Goal: Information Seeking & Learning: Learn about a topic

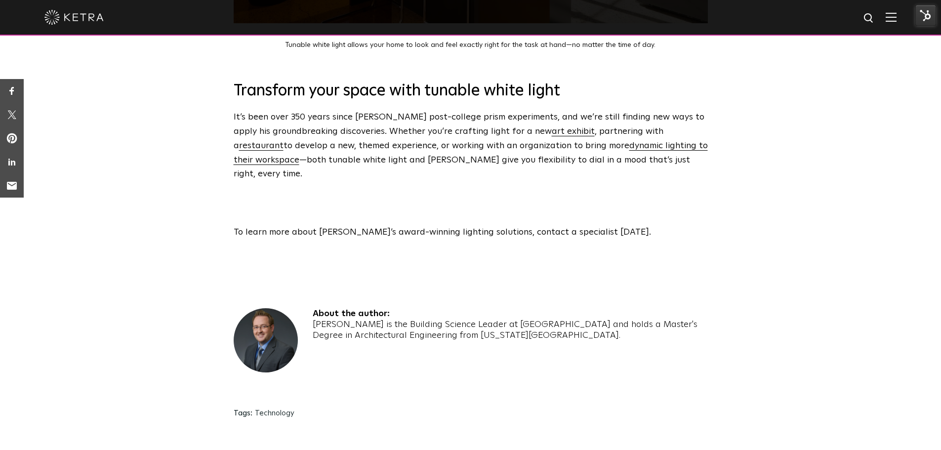
scroll to position [3350, 0]
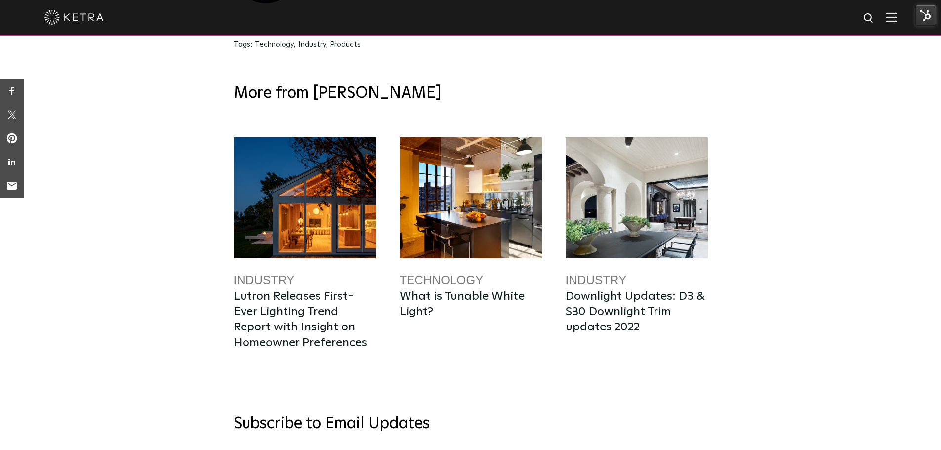
scroll to position [2755, 0]
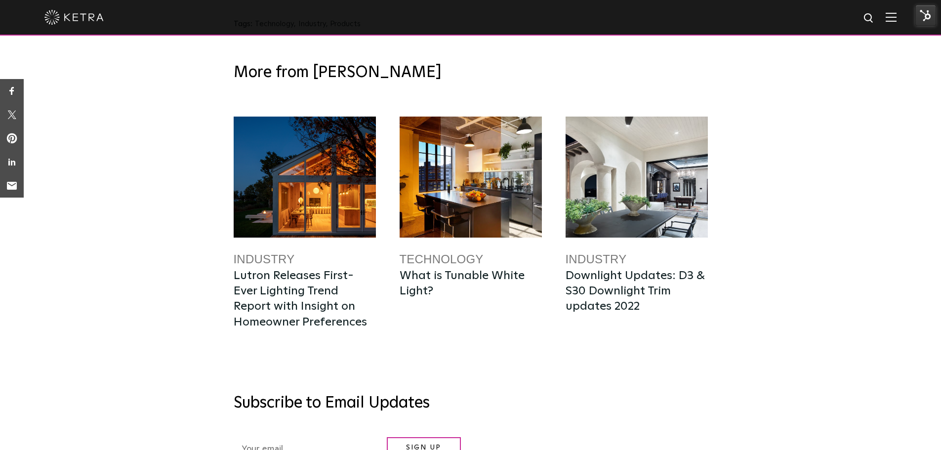
scroll to position [1831, 0]
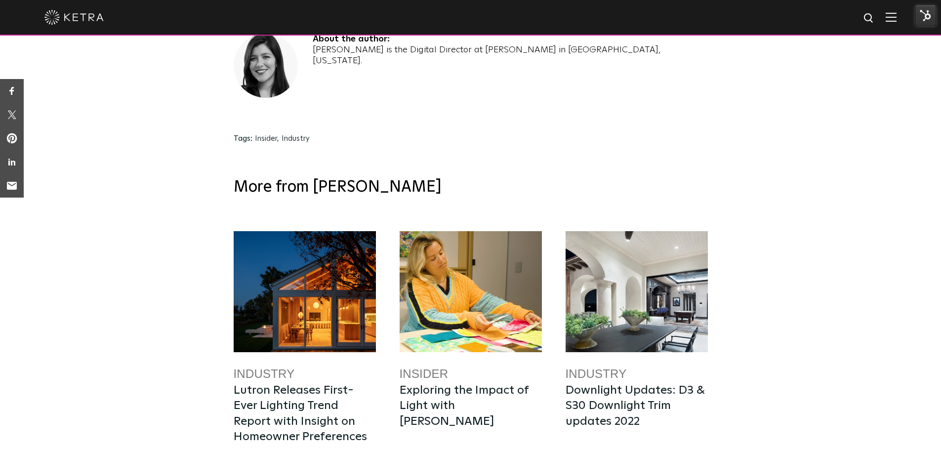
scroll to position [2904, 0]
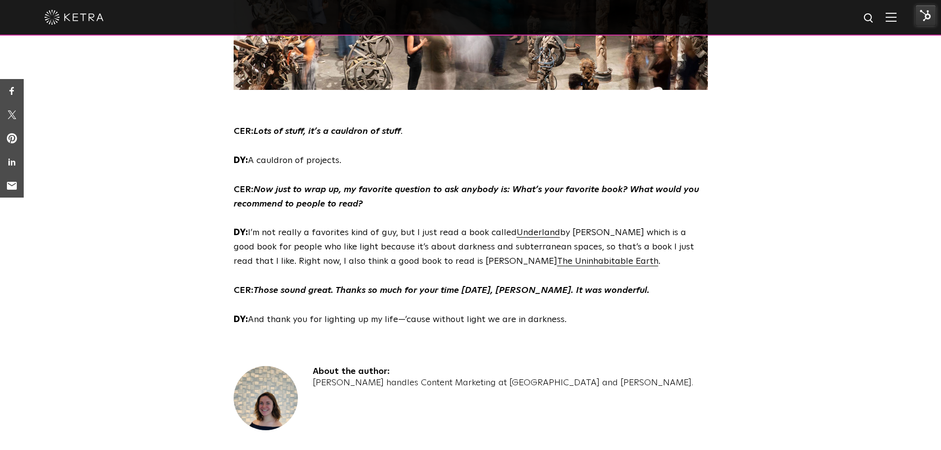
scroll to position [3297, 0]
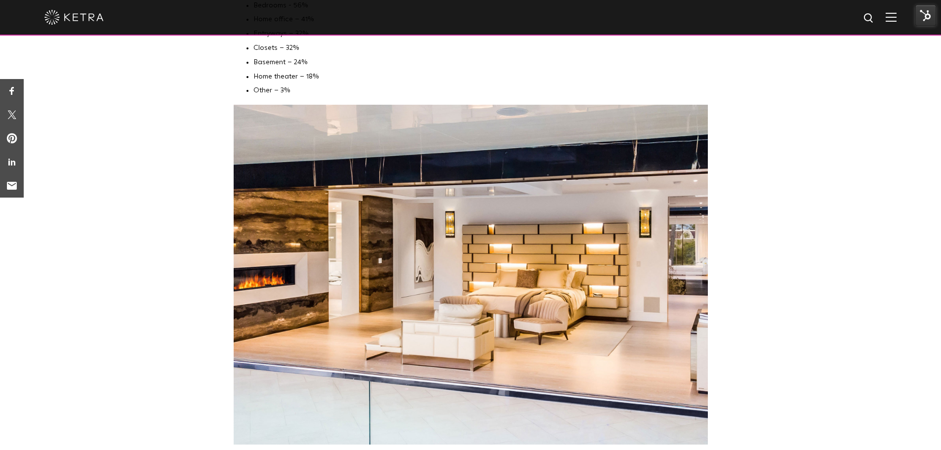
scroll to position [3785, 0]
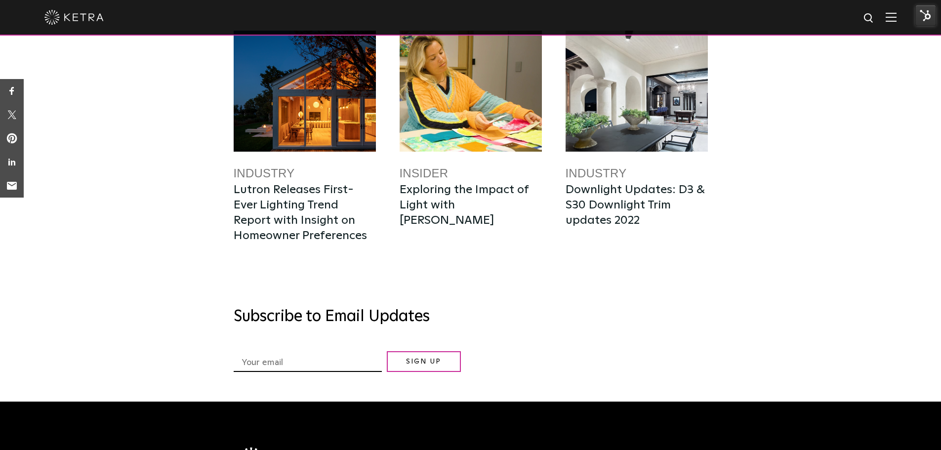
scroll to position [2417, 0]
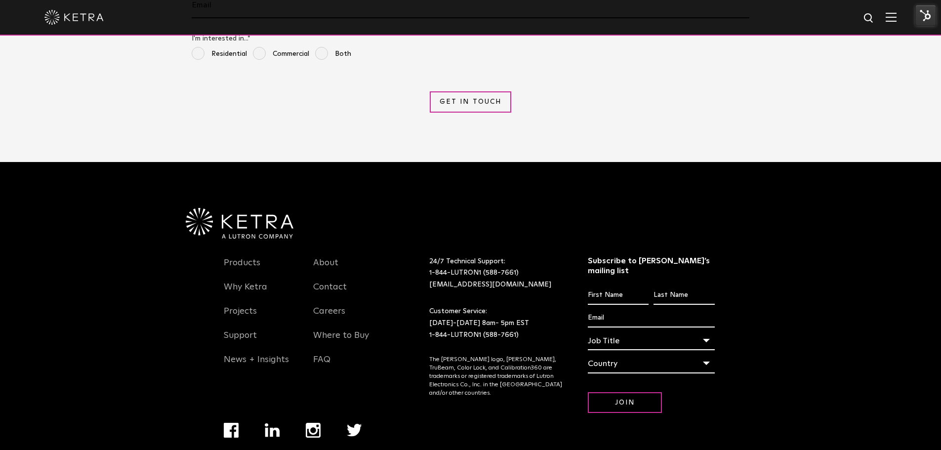
scroll to position [2234, 0]
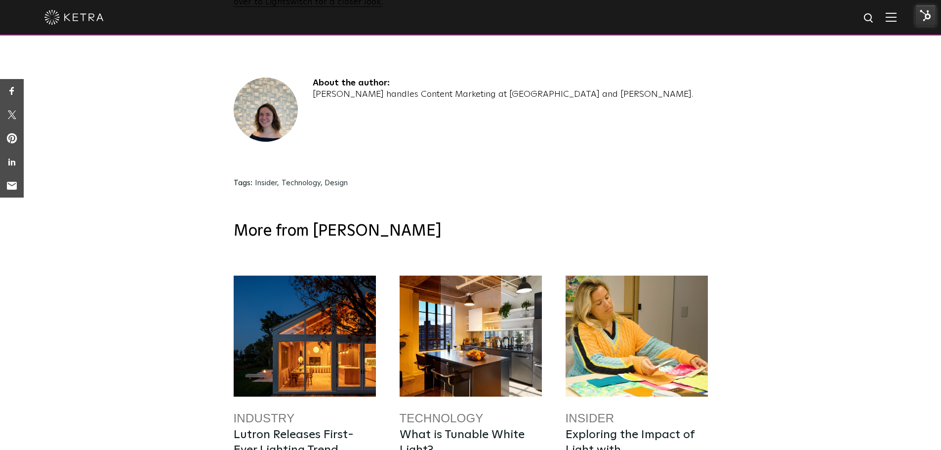
scroll to position [3062, 0]
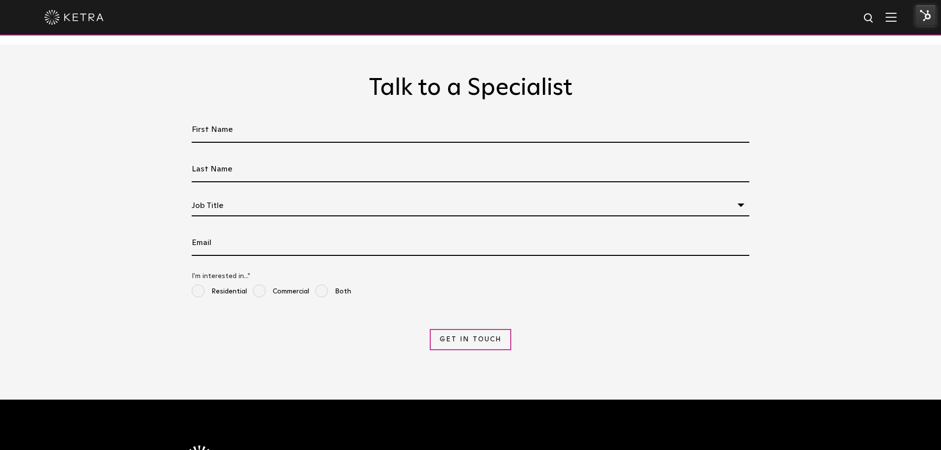
scroll to position [3319, 0]
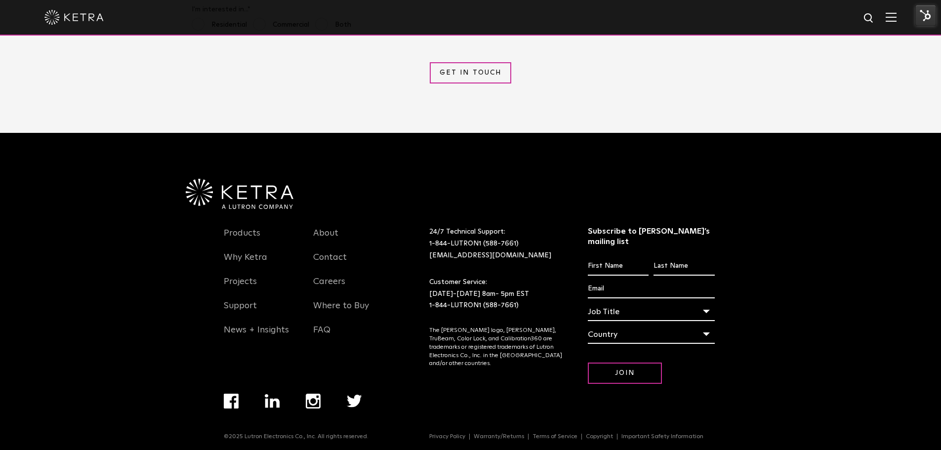
scroll to position [2292, 0]
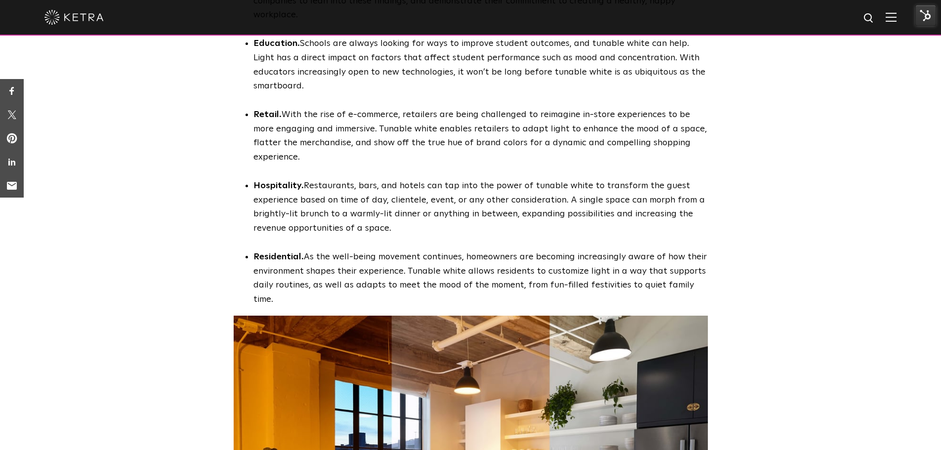
scroll to position [2759, 0]
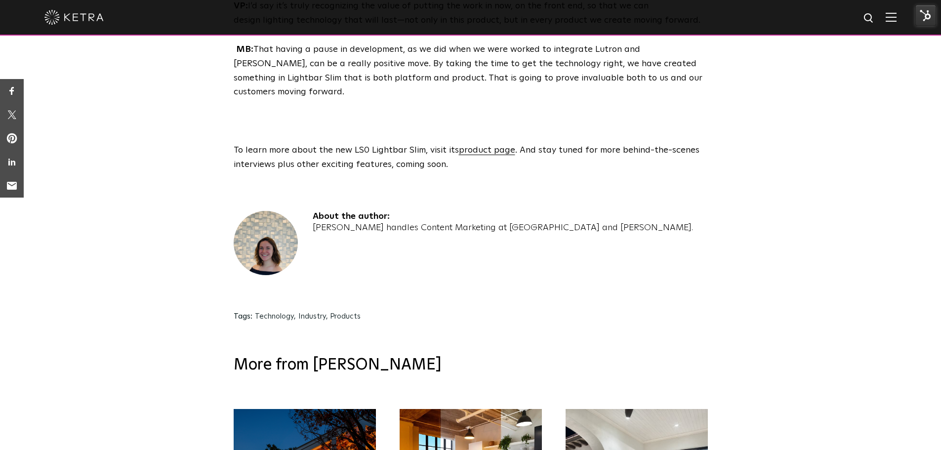
scroll to position [2464, 0]
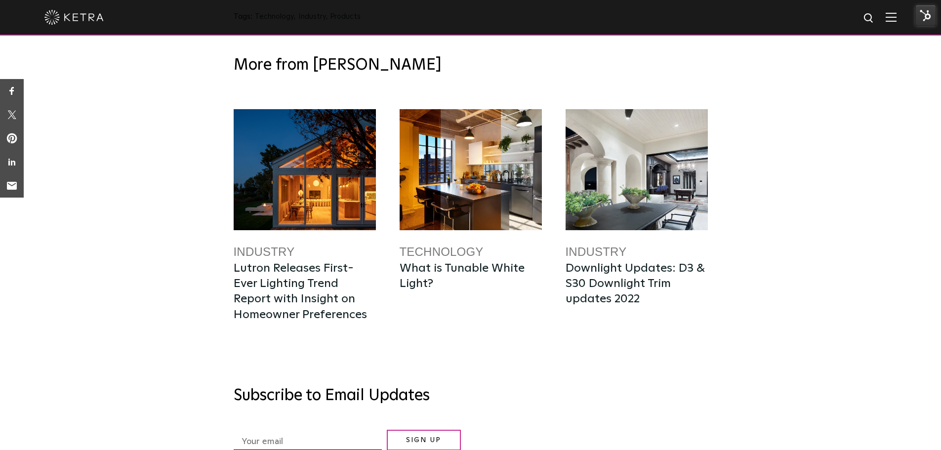
scroll to position [1842, 0]
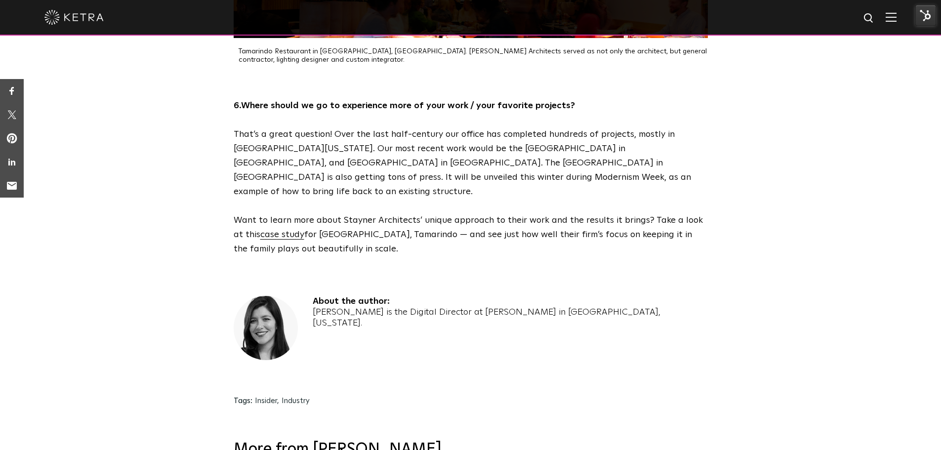
scroll to position [2726, 0]
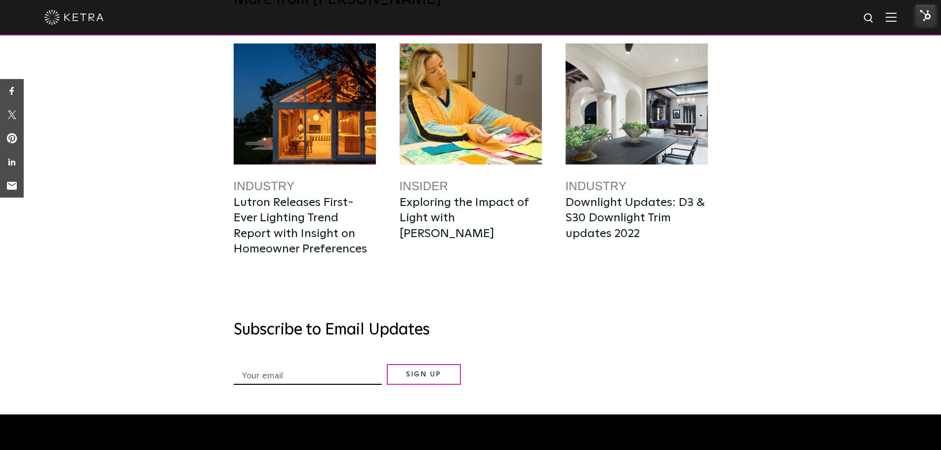
scroll to position [2509, 0]
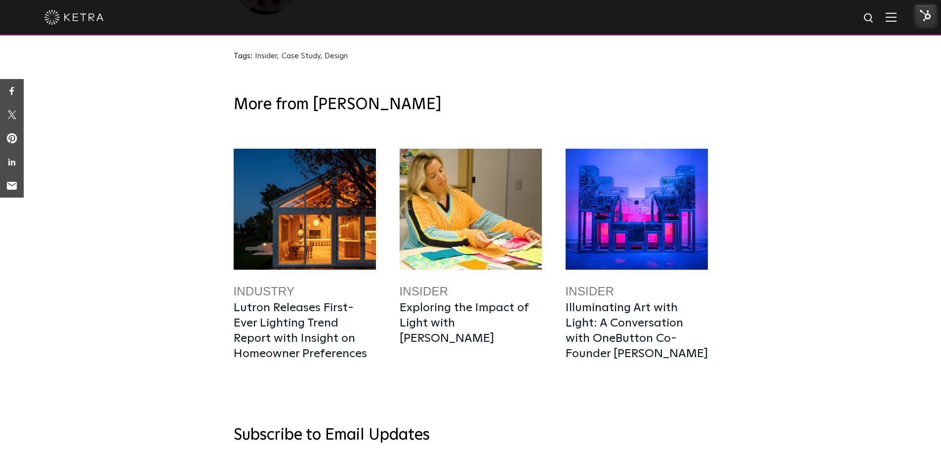
scroll to position [2701, 0]
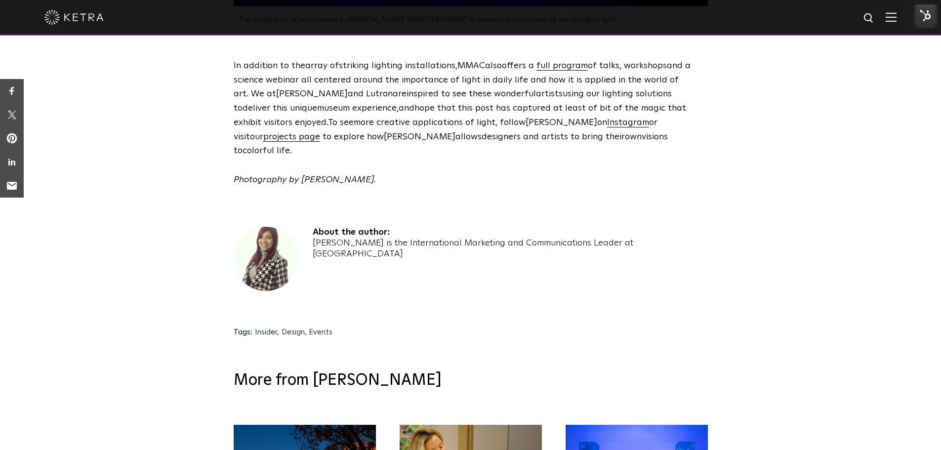
scroll to position [3108, 0]
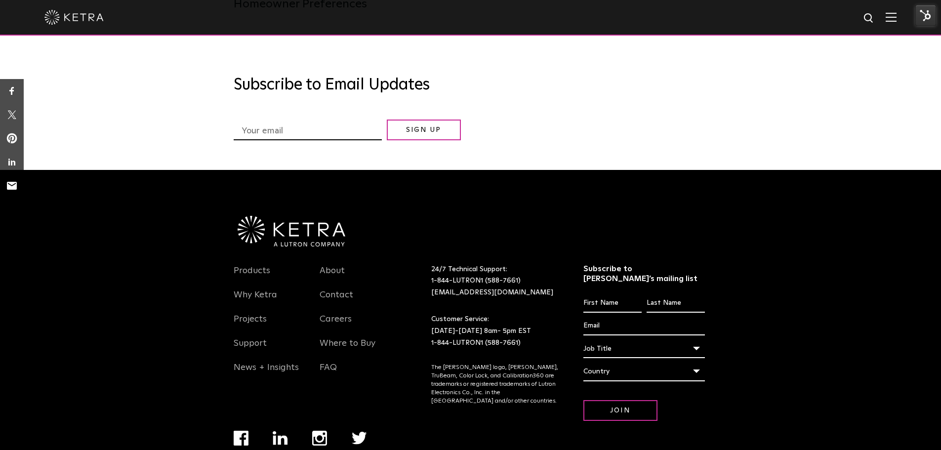
scroll to position [2749, 0]
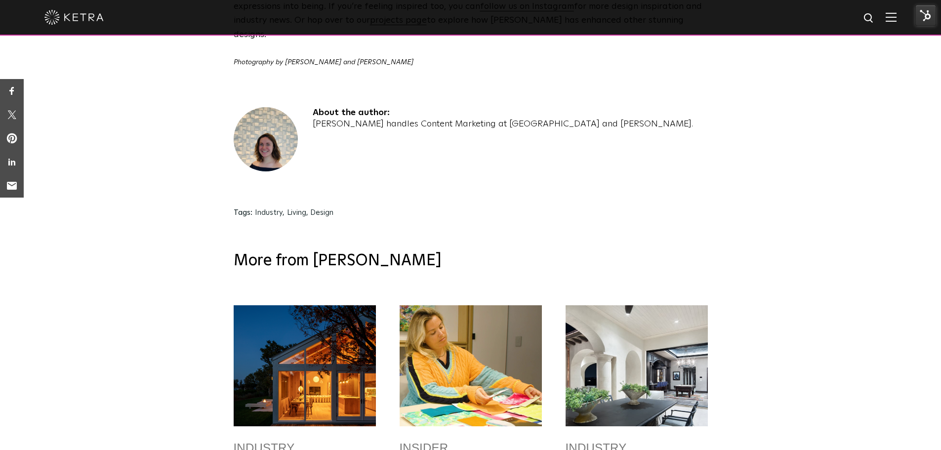
scroll to position [1859, 0]
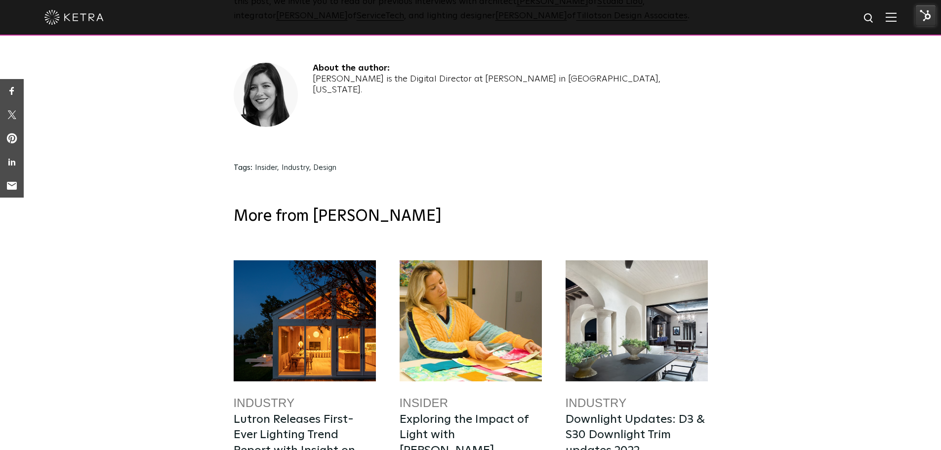
scroll to position [2705, 0]
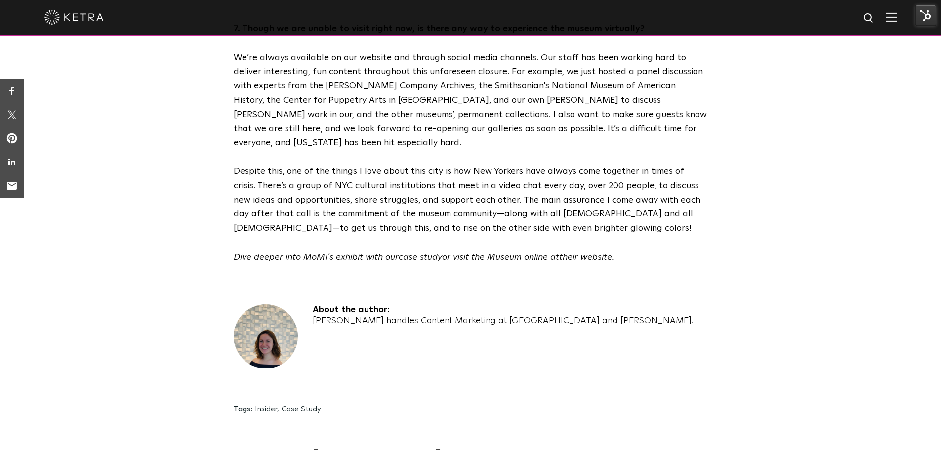
scroll to position [2371, 0]
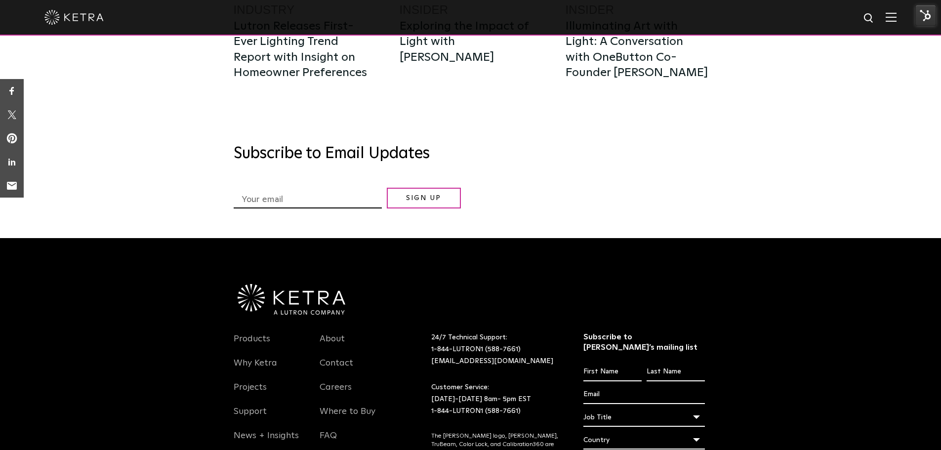
scroll to position [2117, 0]
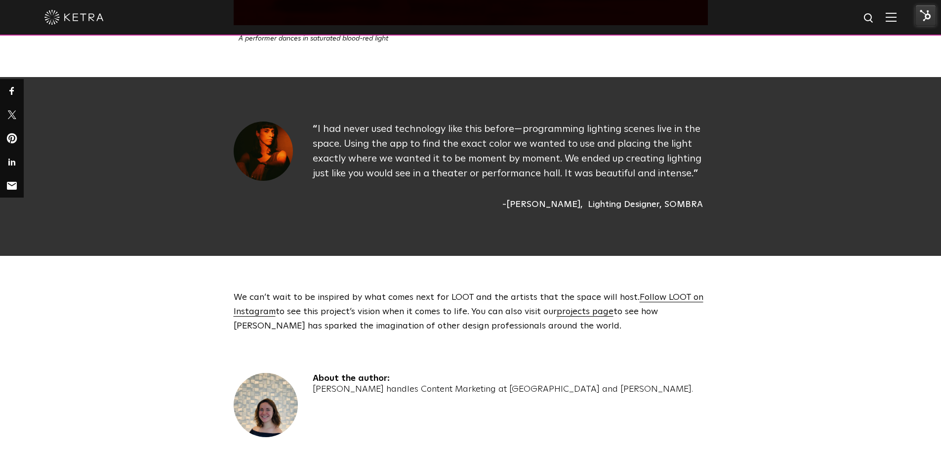
scroll to position [1420, 0]
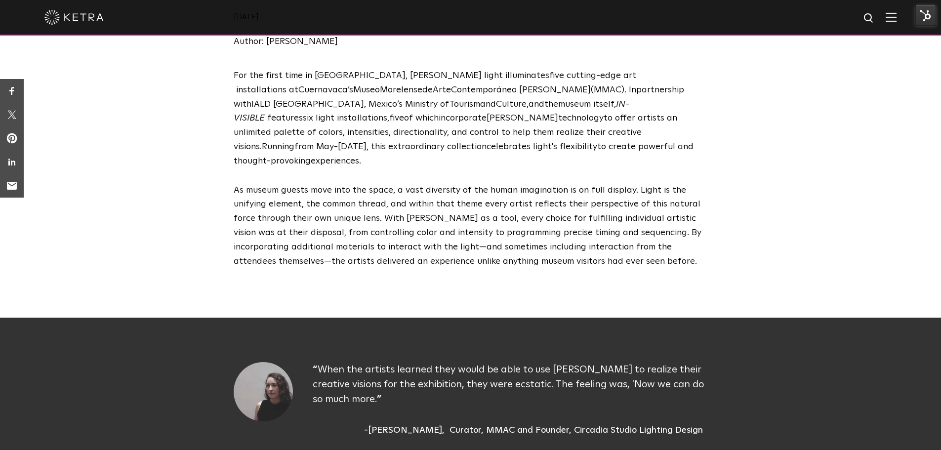
scroll to position [189, 0]
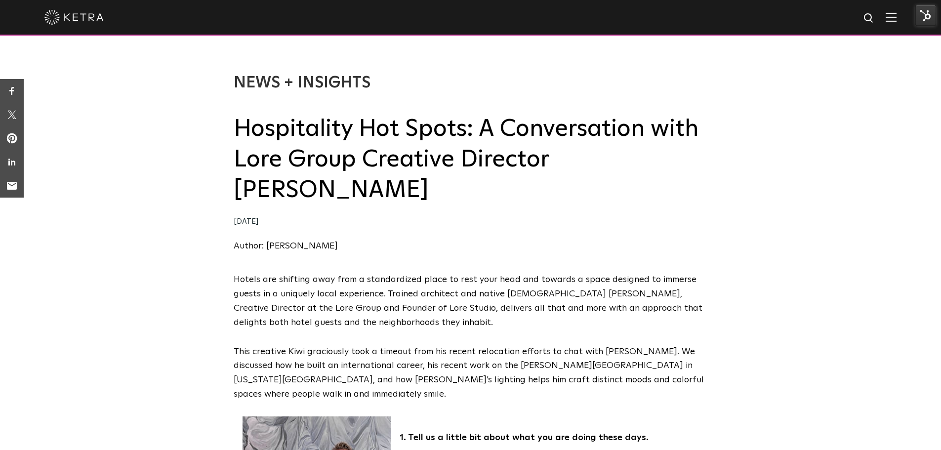
scroll to position [16, 0]
